Goal: Task Accomplishment & Management: Complete application form

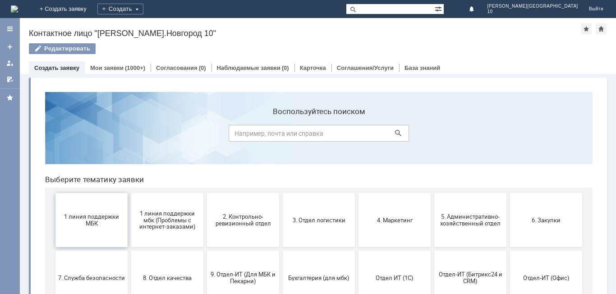
click at [100, 220] on span "1 линия поддержки МБК" at bounding box center [91, 220] width 67 height 14
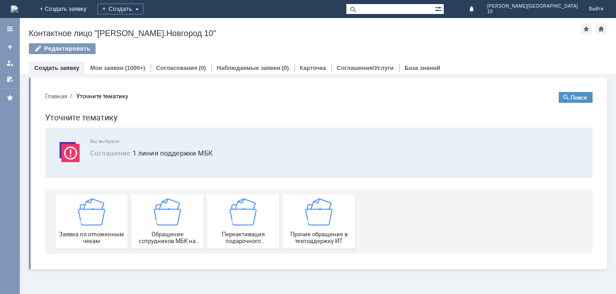
click at [100, 220] on img at bounding box center [91, 211] width 27 height 27
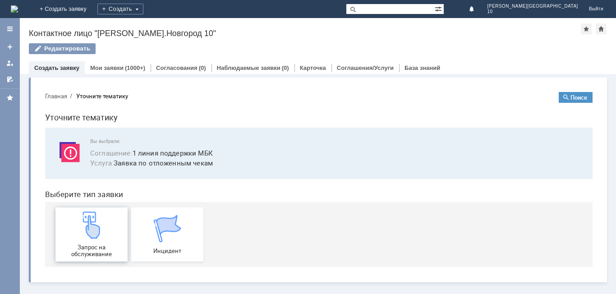
click at [99, 220] on img at bounding box center [91, 224] width 27 height 27
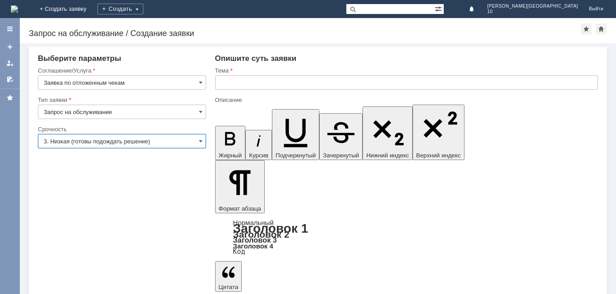
click at [123, 138] on input "3. Низкая (готовы подождать решение)" at bounding box center [122, 141] width 168 height 14
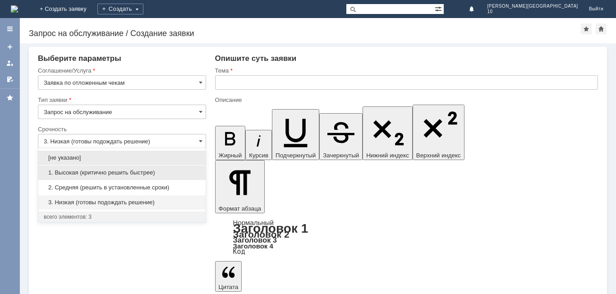
click at [96, 170] on span "1. Высокая (критично решить быстрее)" at bounding box center [122, 172] width 156 height 7
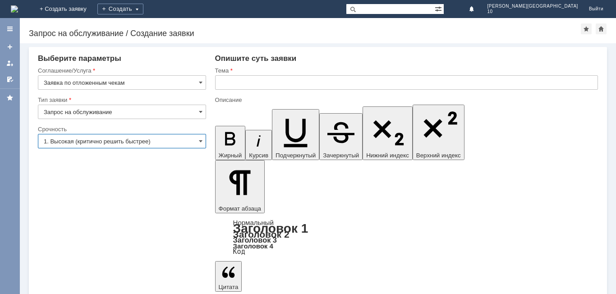
type input "1. Высокая (критично решить быстрее)"
click at [229, 79] on input "text" at bounding box center [406, 82] width 383 height 14
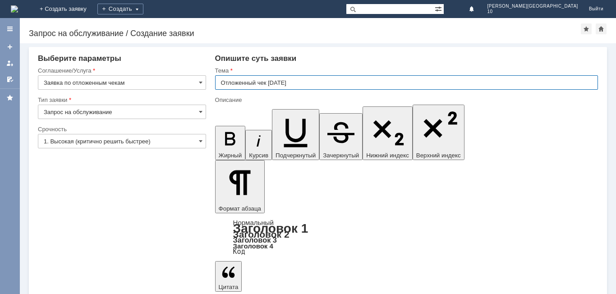
type input "Отложенный чек [DATE]"
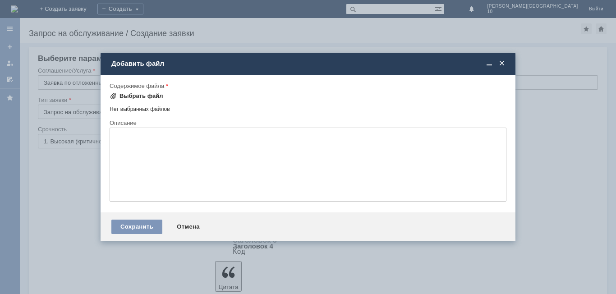
click at [142, 96] on div "Выбрать файл" at bounding box center [141, 95] width 44 height 7
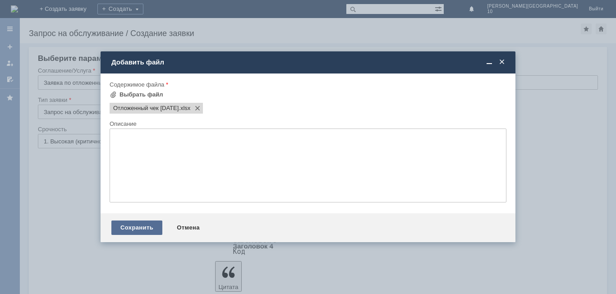
click at [146, 227] on div "Сохранить" at bounding box center [136, 228] width 51 height 14
